Goal: Check status: Check status

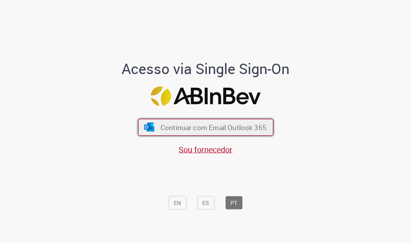
click at [232, 128] on span "Continuar com Email Outlook 365" at bounding box center [213, 127] width 106 height 9
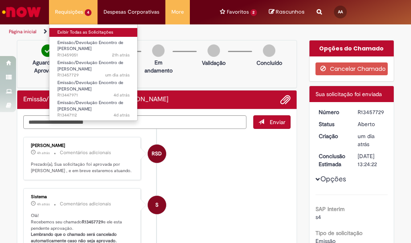
click at [76, 30] on link "Exibir Todas as Solicitações" at bounding box center [93, 32] width 88 height 9
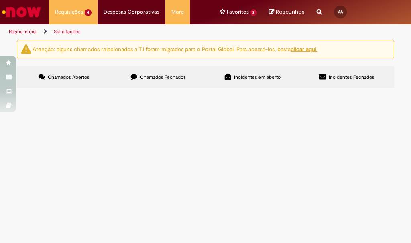
scroll to position [17, 0]
click at [150, 74] on span "Chamados Fechados" at bounding box center [163, 77] width 46 height 6
click at [83, 67] on label "Chamados Abertos" at bounding box center [64, 78] width 94 height 22
click at [0, 0] on span "Boa tarde, favor realizar encontro de contas conforme dados preenchidos. Segue …" at bounding box center [0, 0] width 0 height 0
click at [0, 0] on td "Boa tarde, favor realizar encontro de contas conforme dados preenchidos. Segue …" at bounding box center [0, 0] width 0 height 0
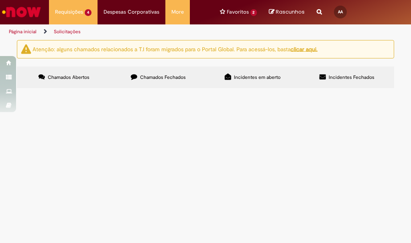
click at [0, 0] on span "Boa tarde, favor realizar encontro de contas conforme dados preenchidos. Segue …" at bounding box center [0, 0] width 0 height 0
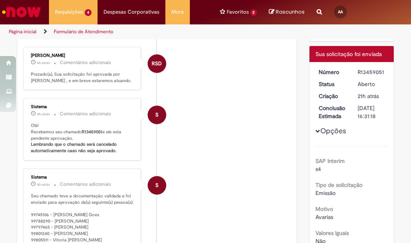
scroll to position [90, 0]
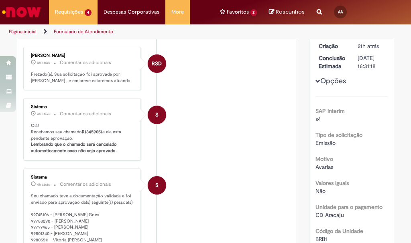
click at [118, 83] on p "Prezado(a), Sua solicitação foi aprovada por [PERSON_NAME] , e em breve estarem…" at bounding box center [82, 77] width 103 height 12
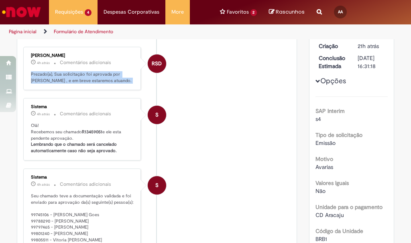
click at [118, 83] on p "Prezado(a), Sua solicitação foi aprovada por [PERSON_NAME] , e em breve estarem…" at bounding box center [82, 77] width 103 height 12
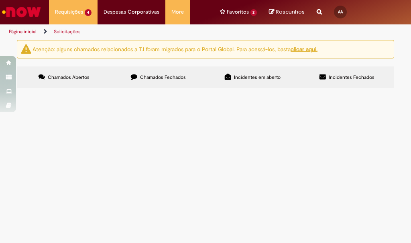
click at [0, 0] on button at bounding box center [0, 0] width 0 height 0
click at [129, 76] on label "Chamados Fechados" at bounding box center [158, 78] width 94 height 22
click at [86, 72] on label "Chamados Abertos" at bounding box center [64, 78] width 94 height 22
click at [148, 73] on label "Chamados Fechados" at bounding box center [158, 78] width 94 height 22
click at [74, 73] on label "Chamados Abertos" at bounding box center [64, 78] width 94 height 22
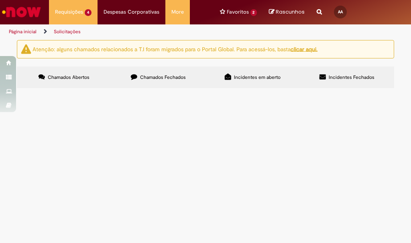
click at [0, 0] on button at bounding box center [0, 0] width 0 height 0
click at [0, 0] on span "Bom dia, favor realizar encontro de contas conforme dados preenchidos. Segue em…" at bounding box center [0, 0] width 0 height 0
